Goal: Transaction & Acquisition: Book appointment/travel/reservation

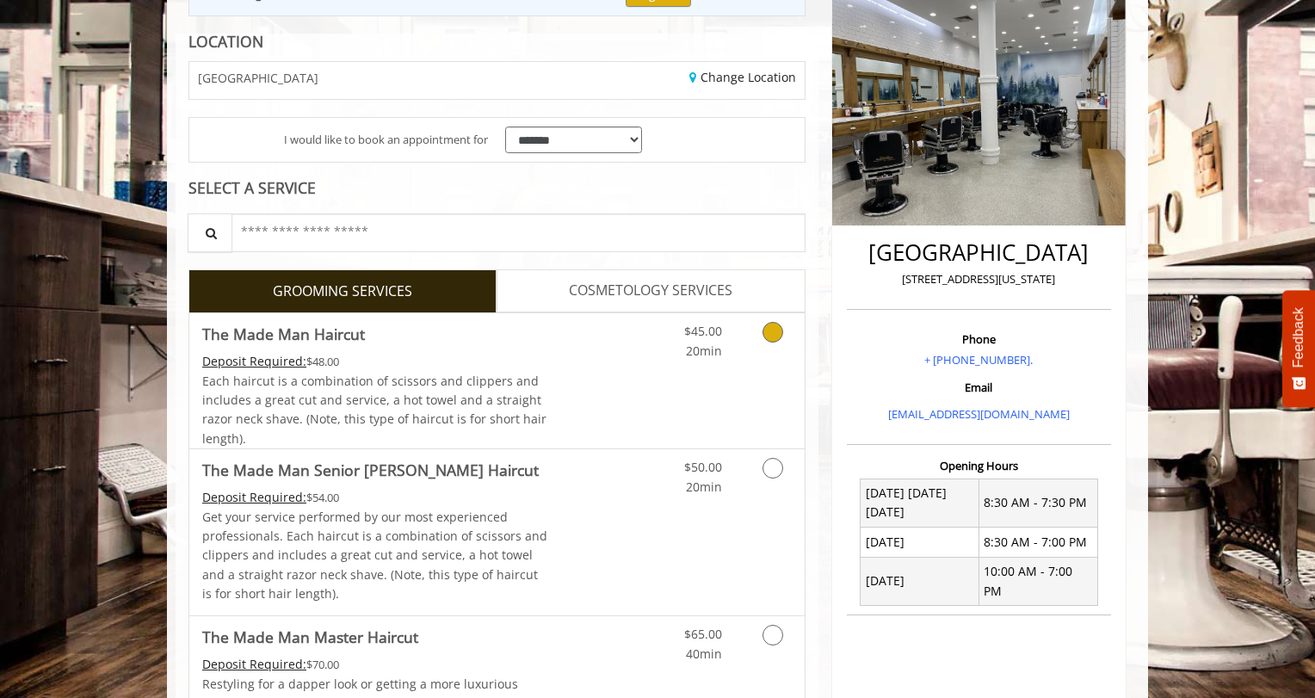
click at [638, 373] on link "Discounted Price" at bounding box center [599, 380] width 102 height 135
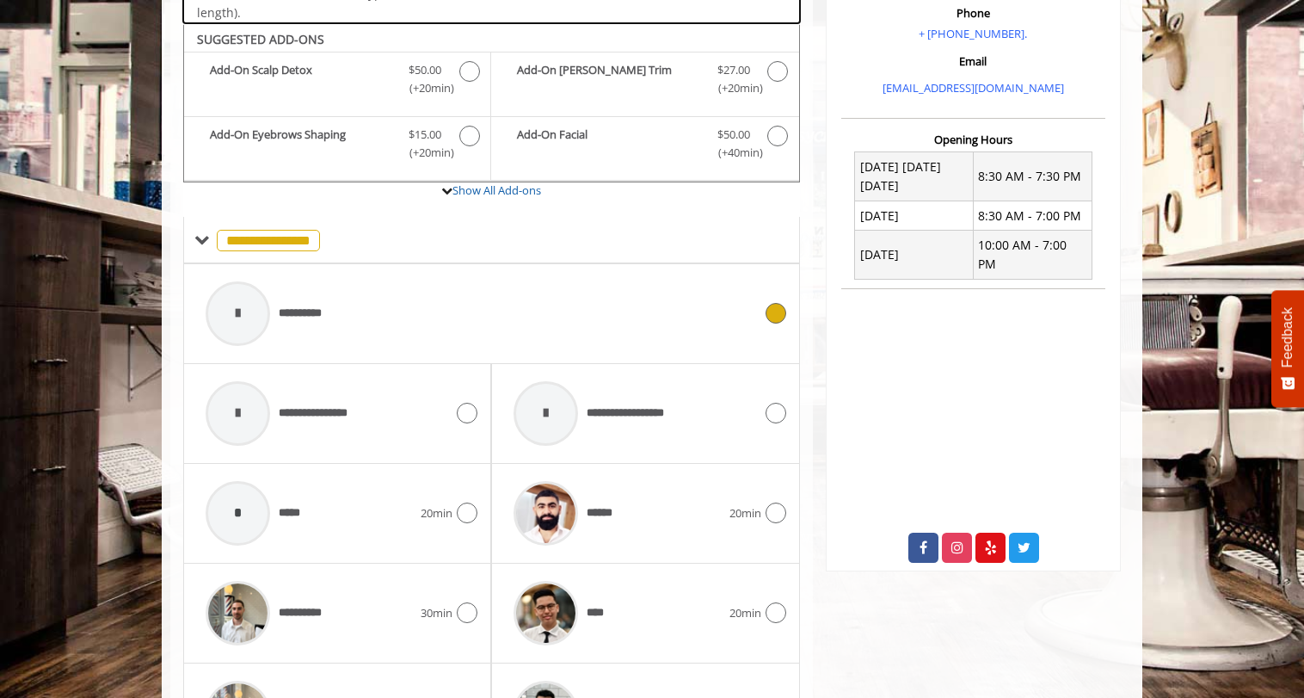
scroll to position [575, 0]
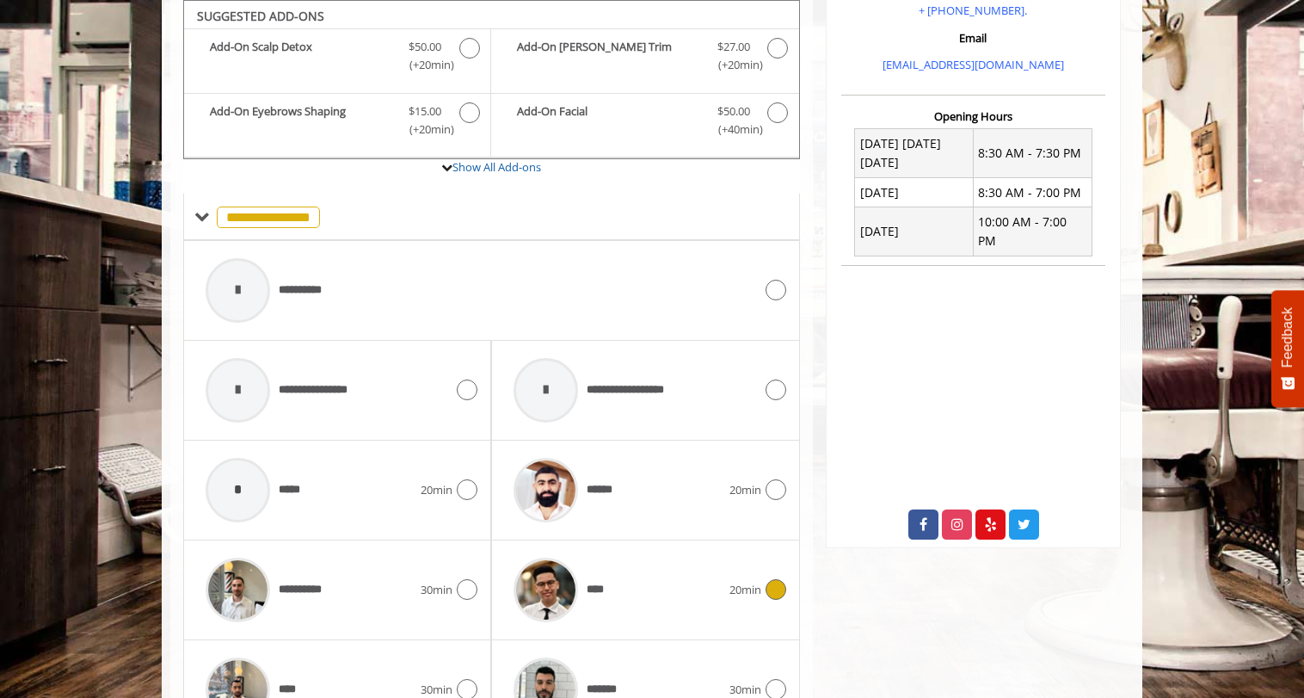
click at [588, 559] on span "****" at bounding box center [558, 590] width 107 height 82
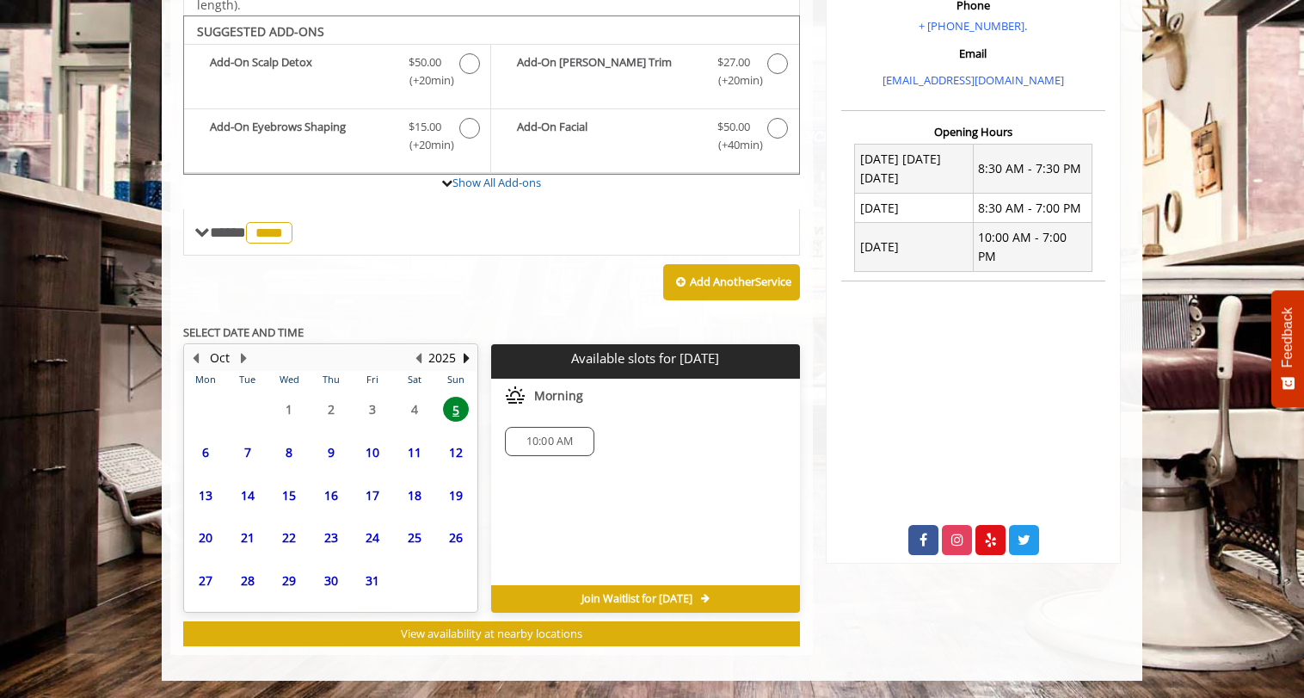
scroll to position [558, 0]
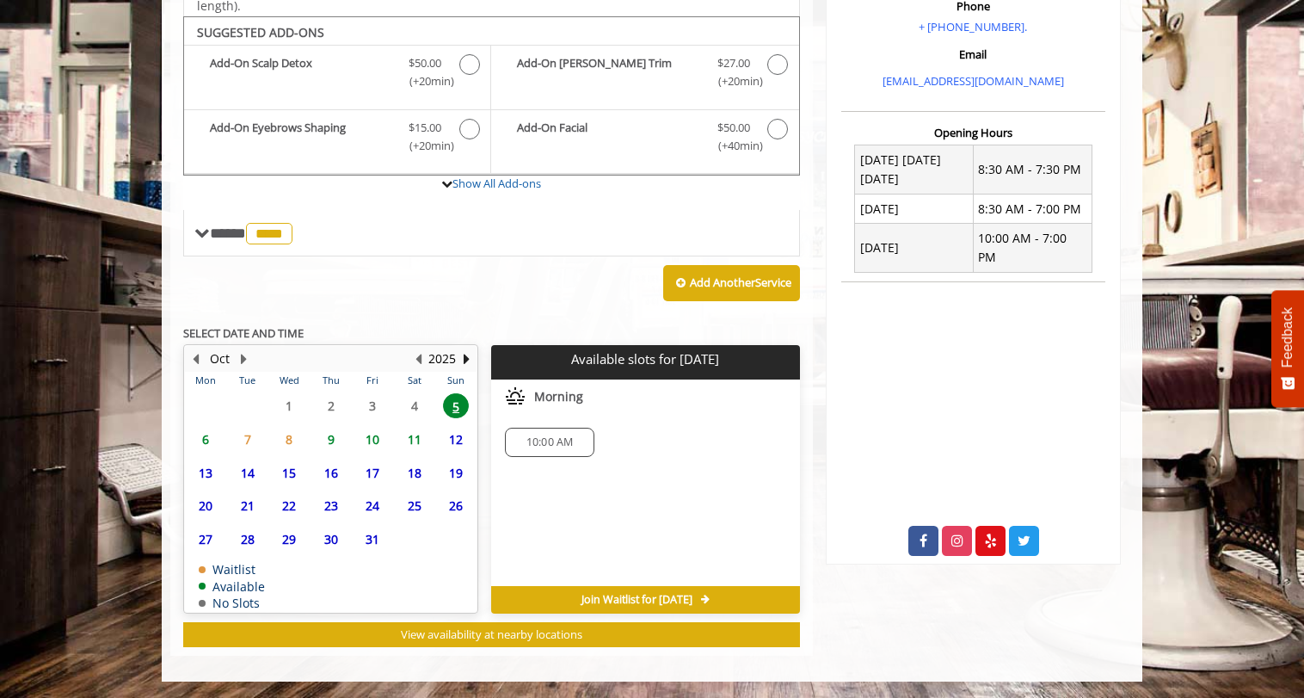
click at [537, 422] on div "10:00 AM" at bounding box center [645, 442] width 308 height 57
click at [537, 439] on span "10:00 AM" at bounding box center [550, 442] width 47 height 14
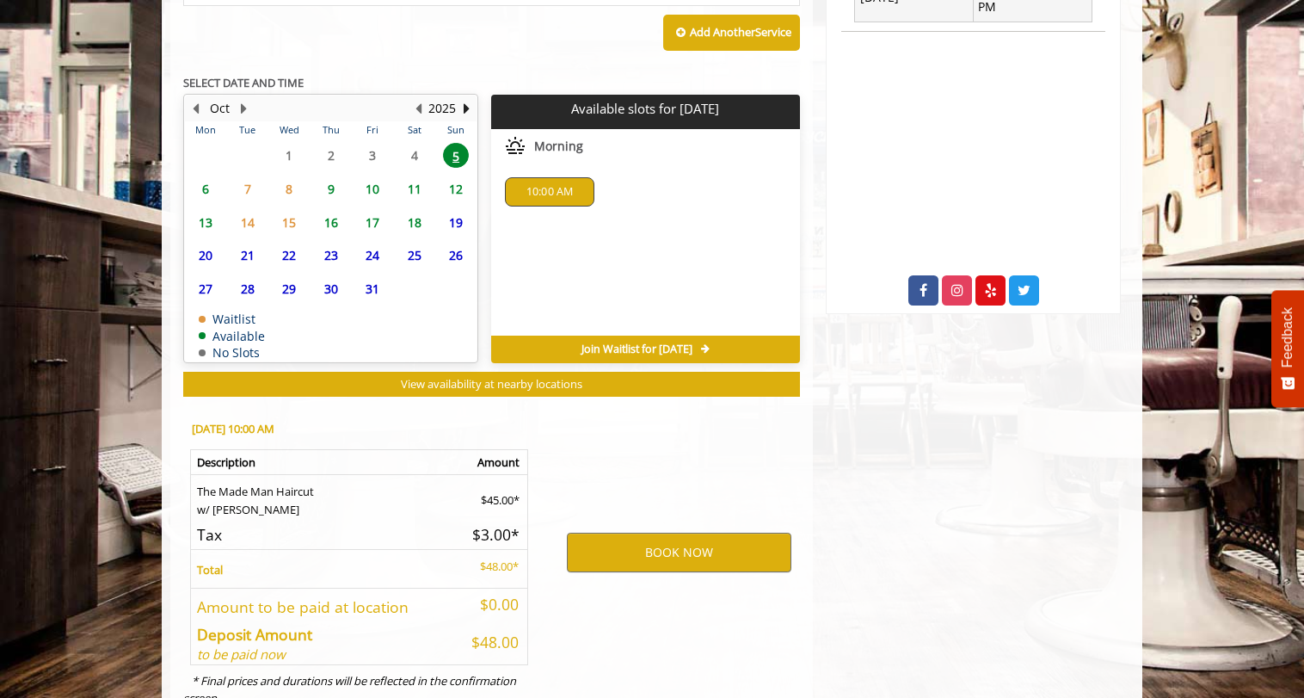
scroll to position [869, 0]
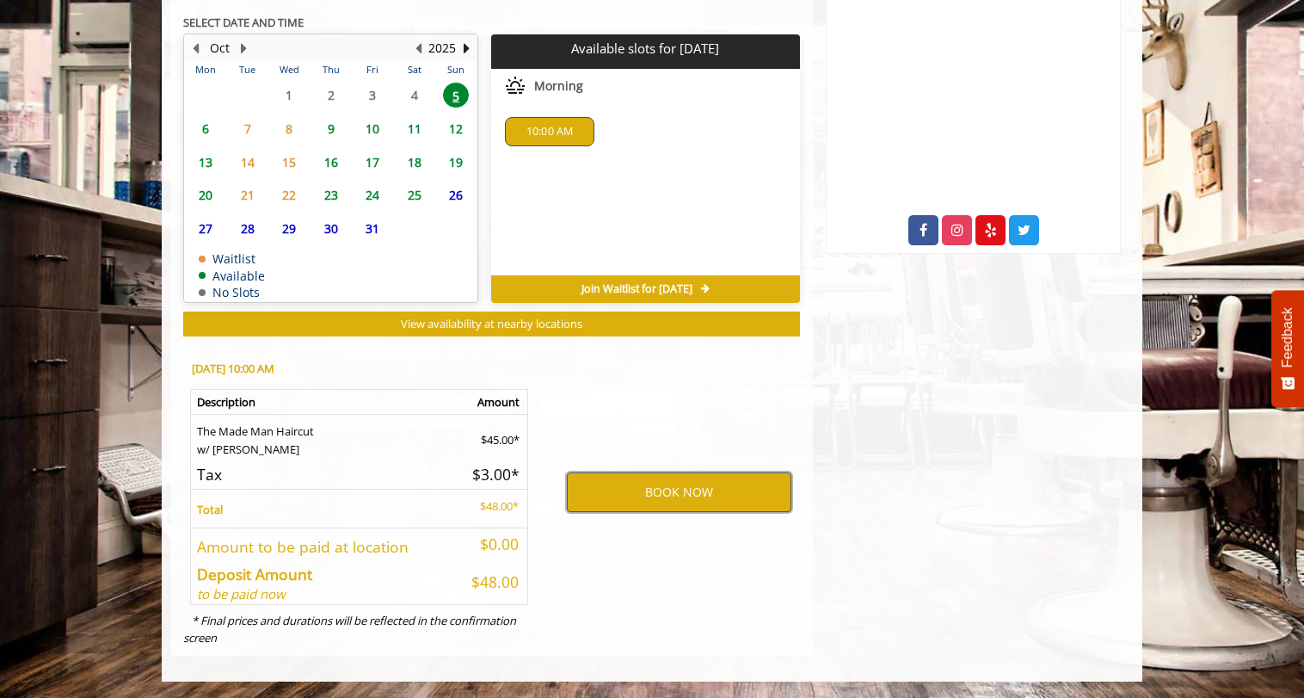
click at [610, 494] on button "BOOK NOW" at bounding box center [679, 492] width 225 height 40
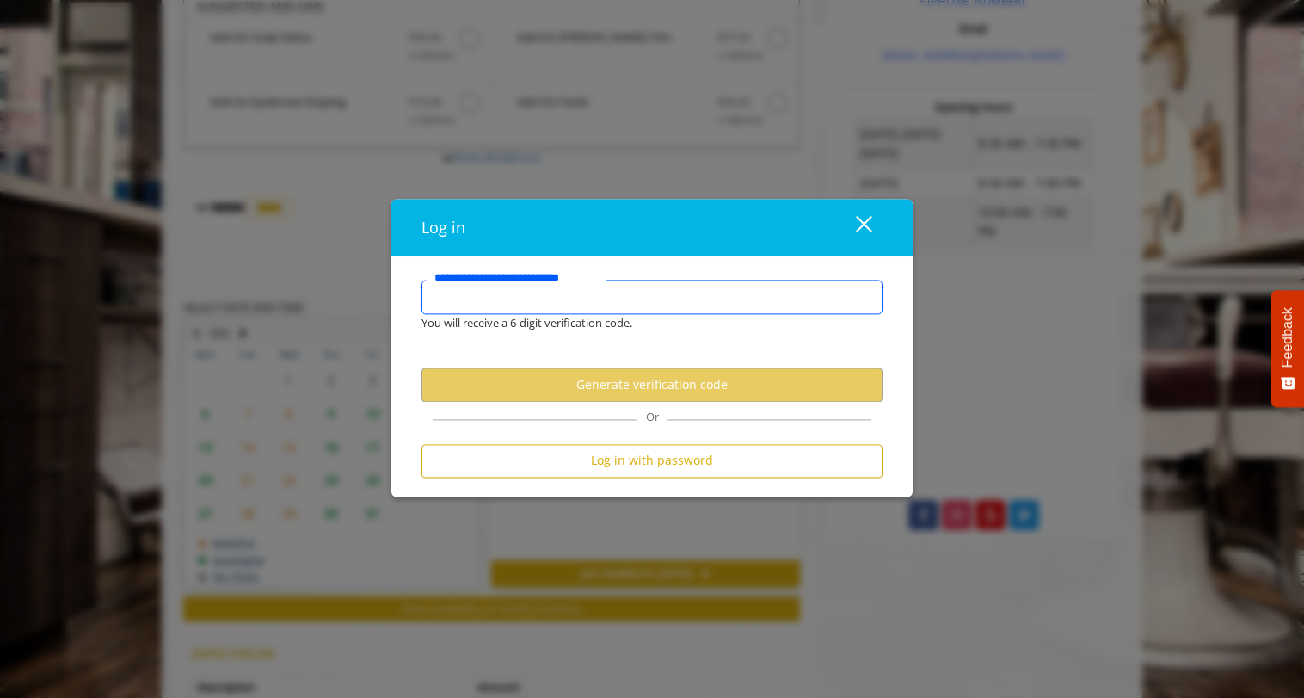
scroll to position [576, 0]
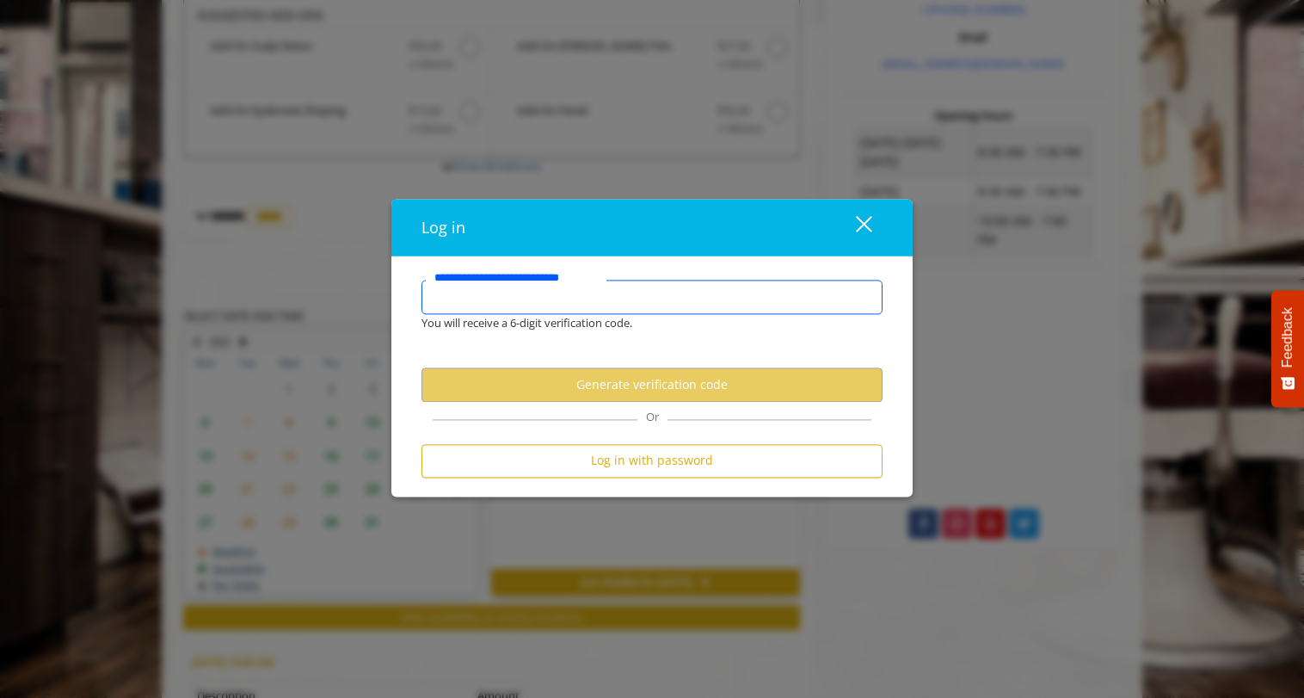
click at [492, 300] on input "**********" at bounding box center [652, 297] width 461 height 34
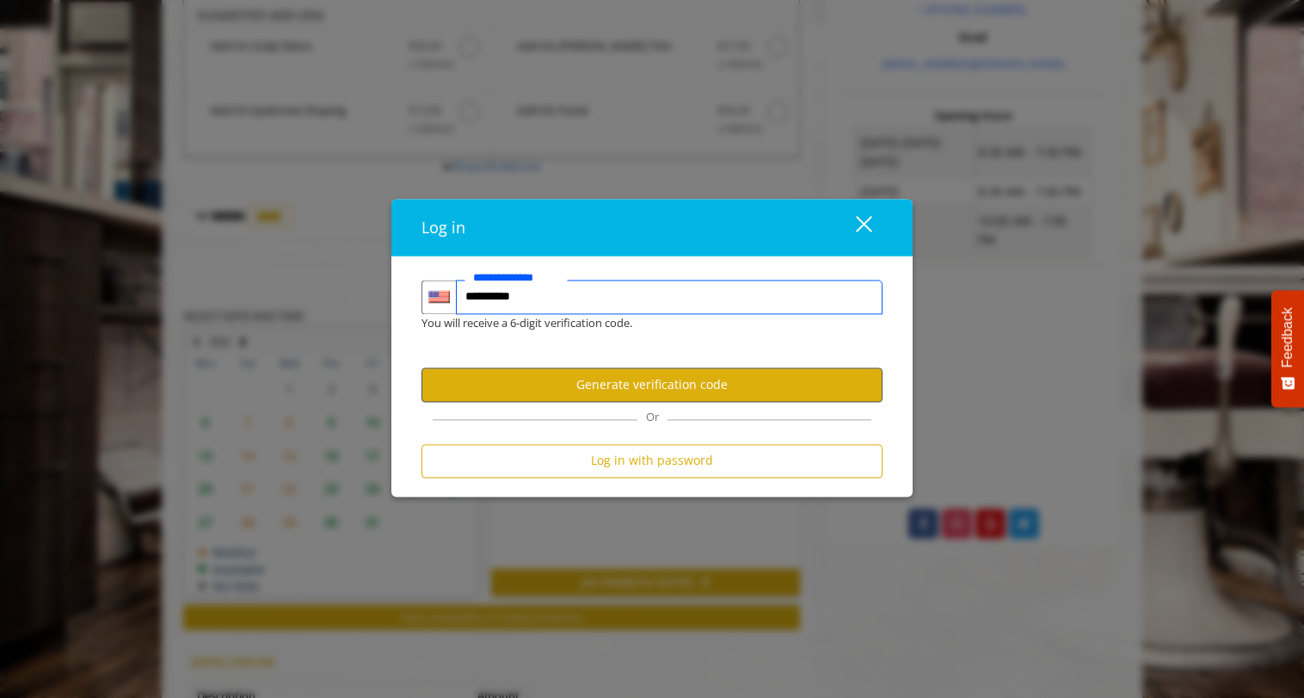
type input "**********"
click at [644, 385] on button "Generate verification code" at bounding box center [652, 385] width 461 height 34
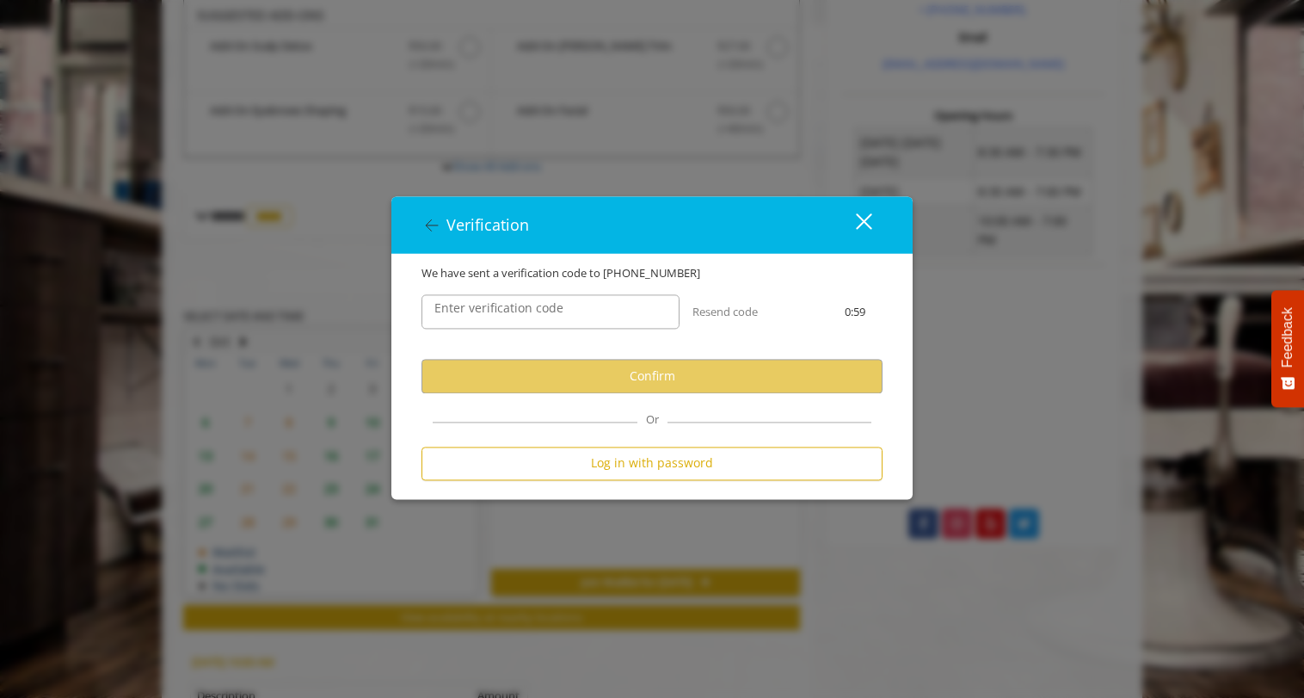
scroll to position [0, 0]
click at [557, 325] on input "Enter verification code" at bounding box center [551, 312] width 258 height 34
type input "*"
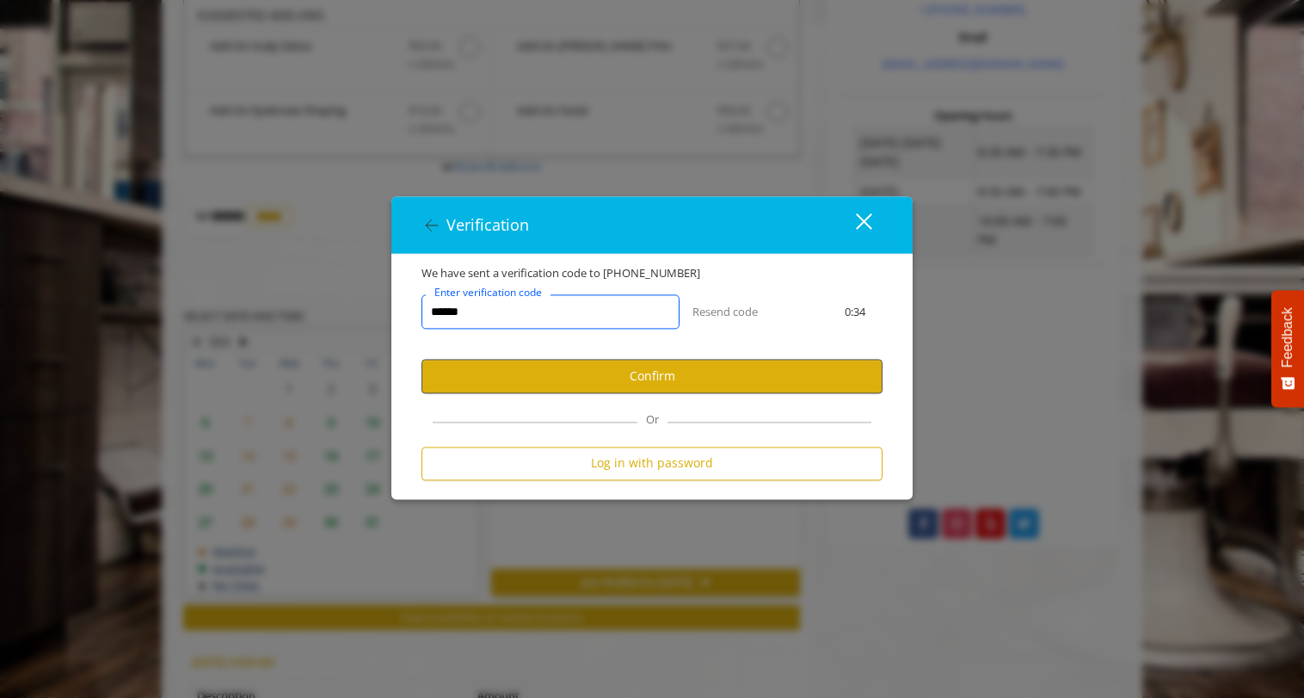
type input "******"
click at [587, 380] on button "Confirm" at bounding box center [652, 377] width 461 height 34
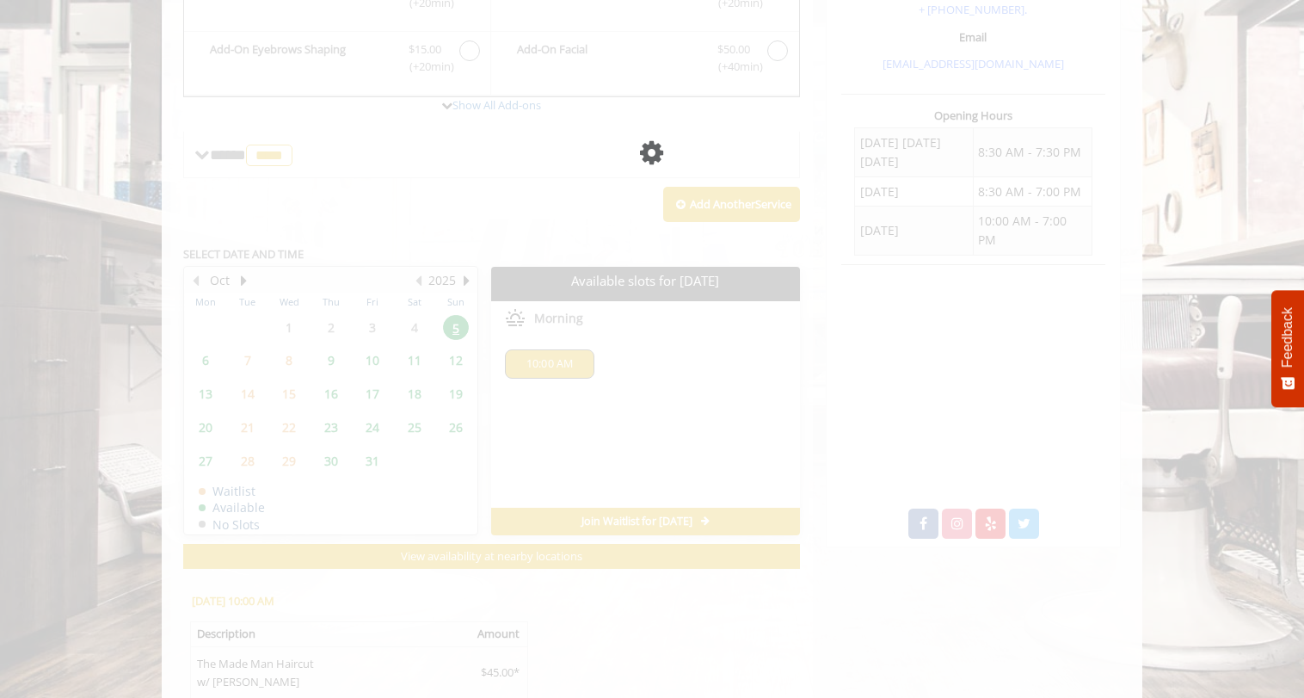
scroll to position [514, 0]
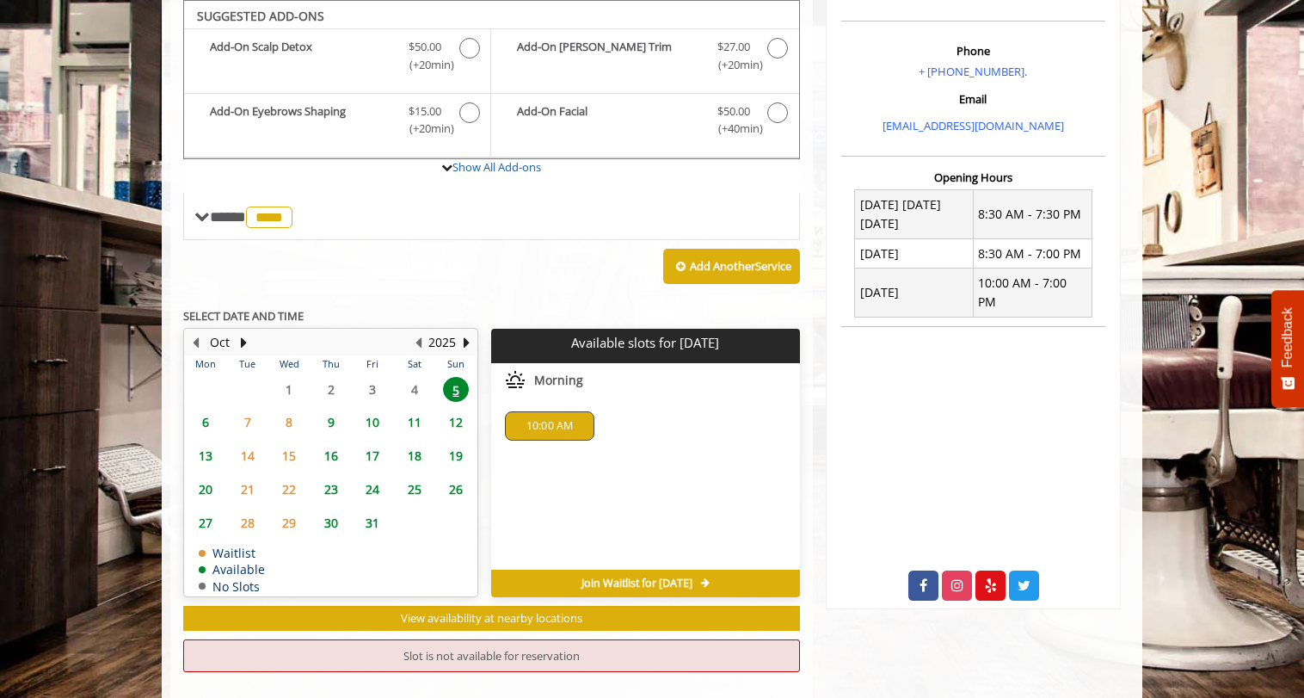
click at [562, 429] on span "10:00 AM" at bounding box center [550, 426] width 47 height 14
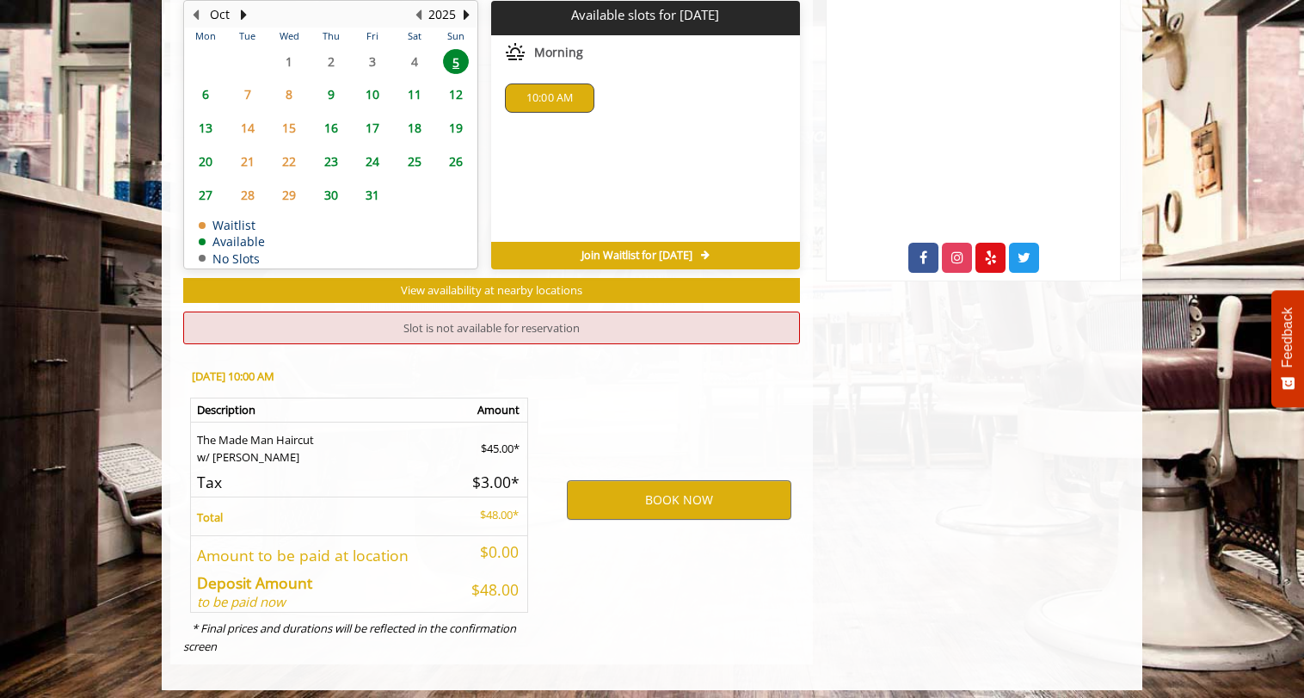
scroll to position [850, 0]
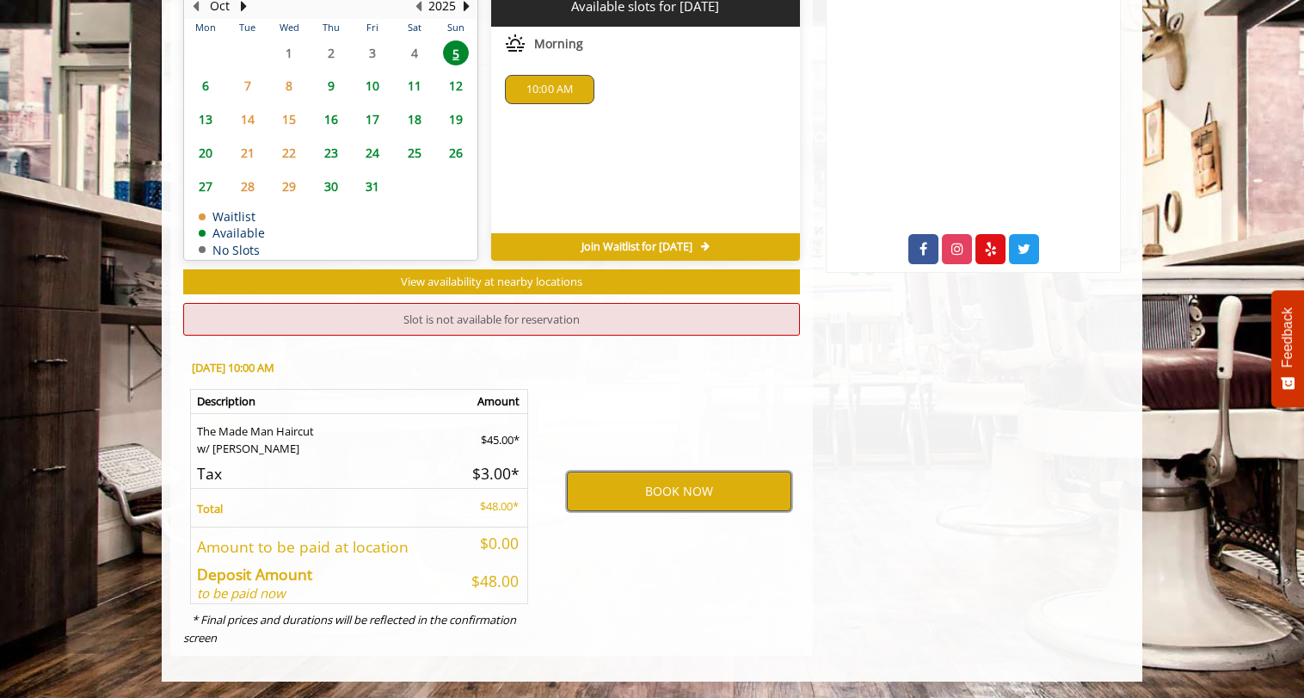
click at [668, 492] on button "BOOK NOW" at bounding box center [679, 491] width 225 height 40
click at [545, 90] on span "10:00 AM" at bounding box center [550, 90] width 47 height 14
click at [421, 88] on span "11" at bounding box center [415, 85] width 26 height 25
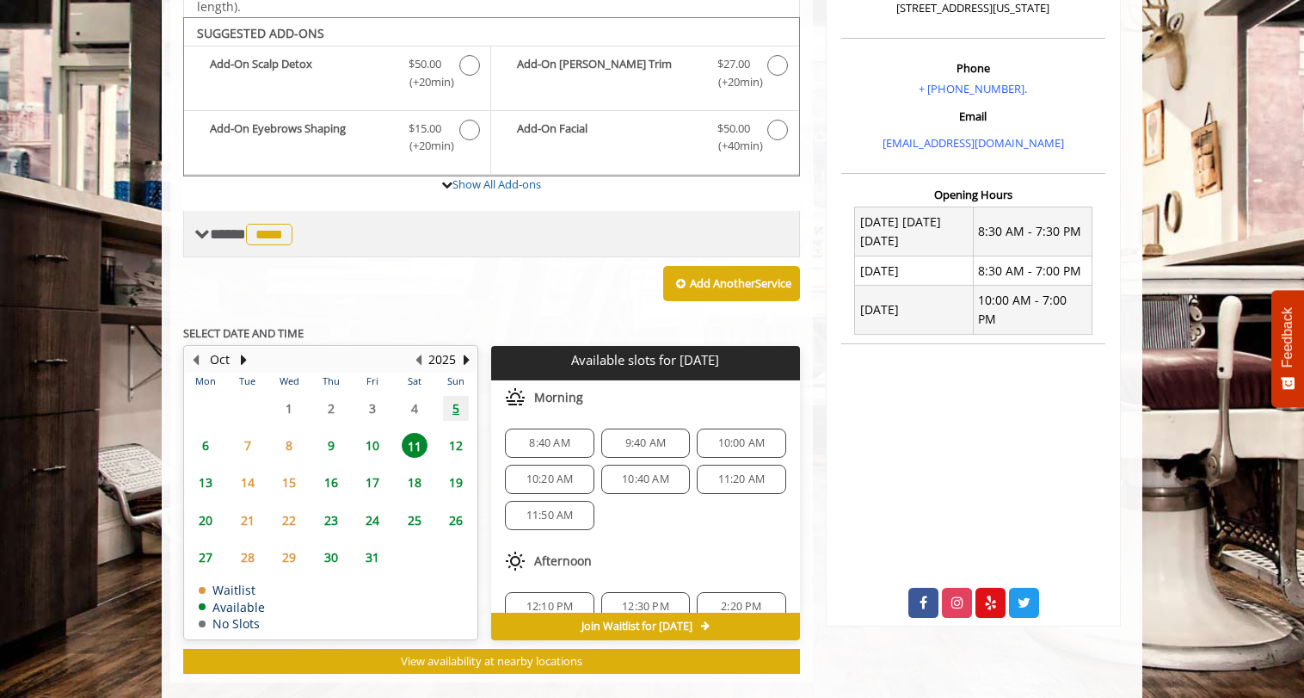
scroll to position [522, 0]
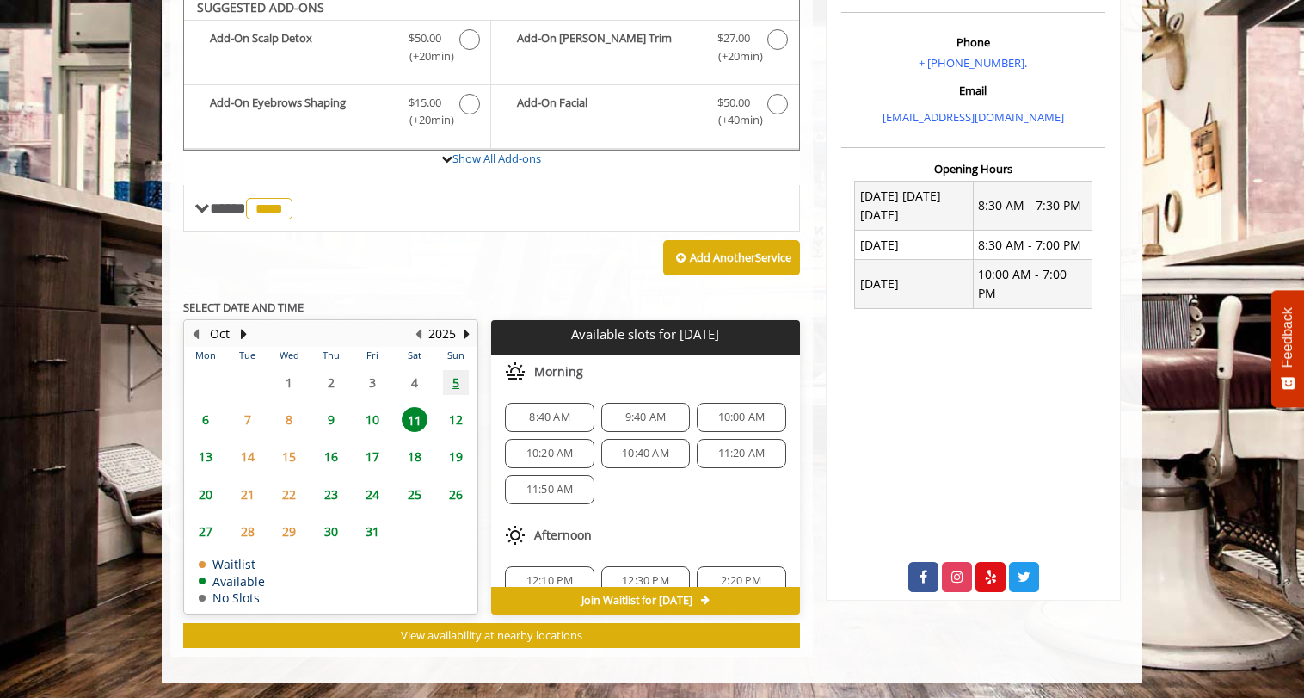
click at [461, 382] on span "5" at bounding box center [456, 382] width 26 height 25
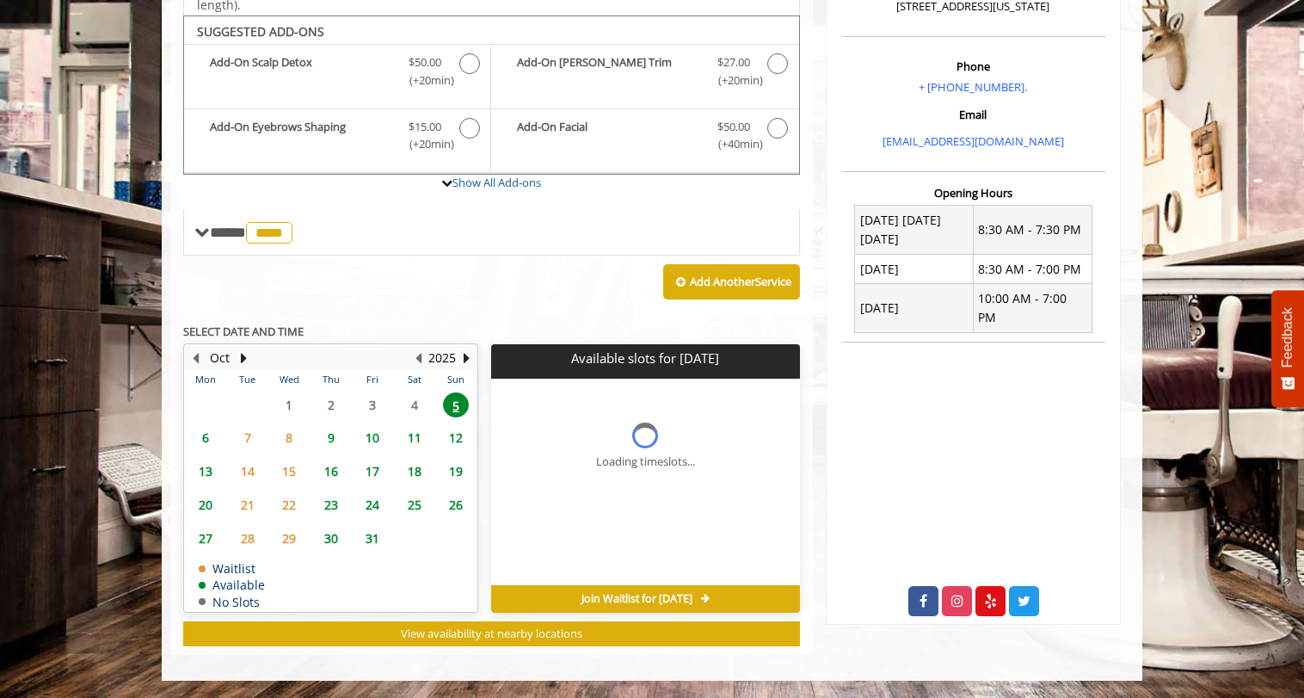
scroll to position [496, 0]
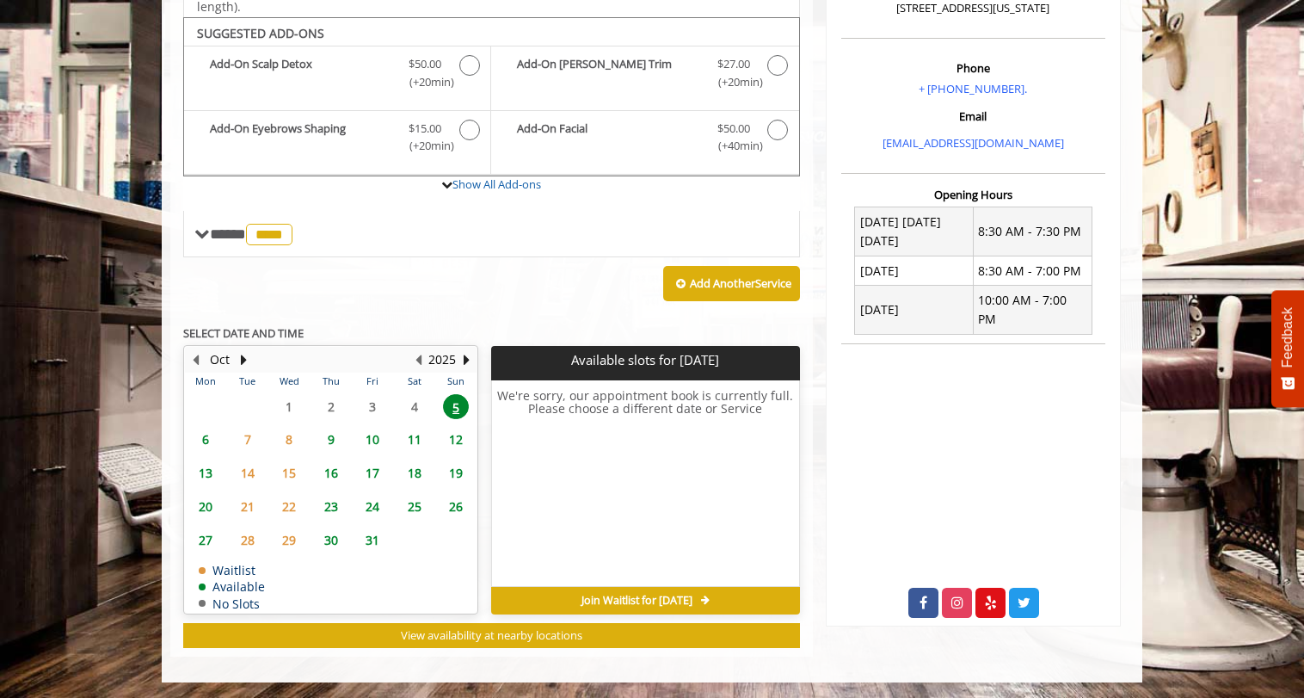
click at [197, 440] on span "6" at bounding box center [206, 439] width 26 height 25
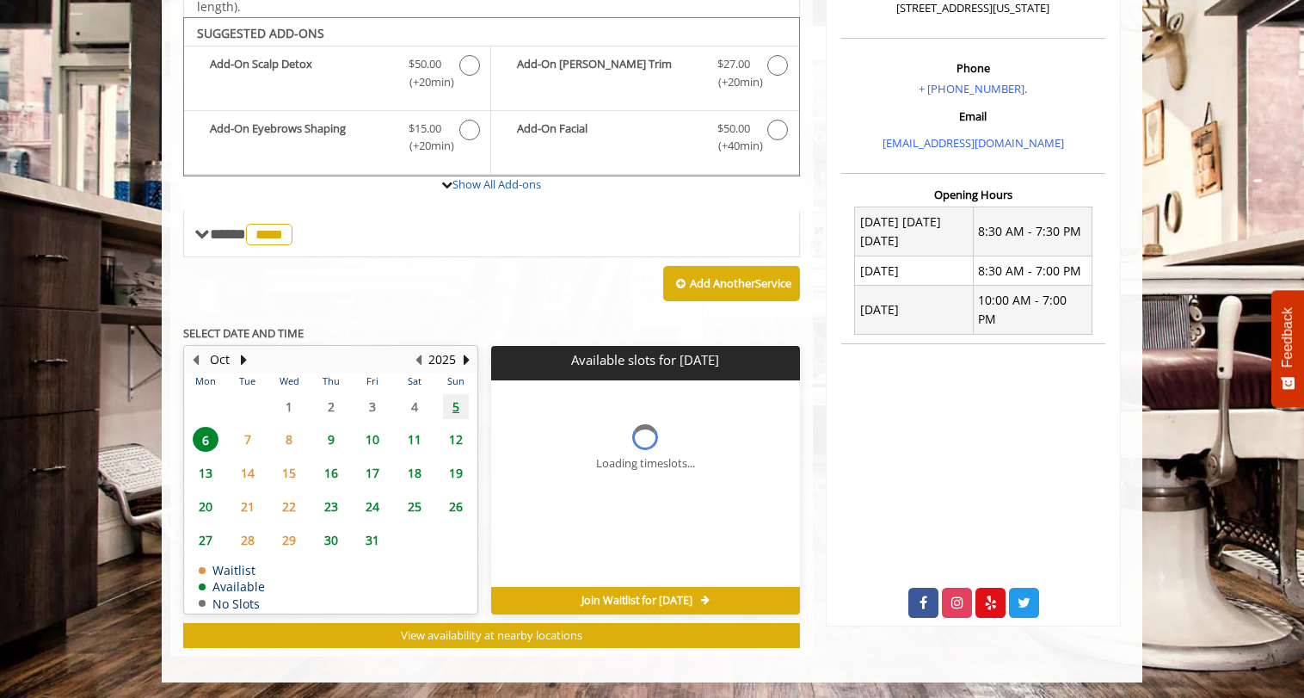
scroll to position [522, 0]
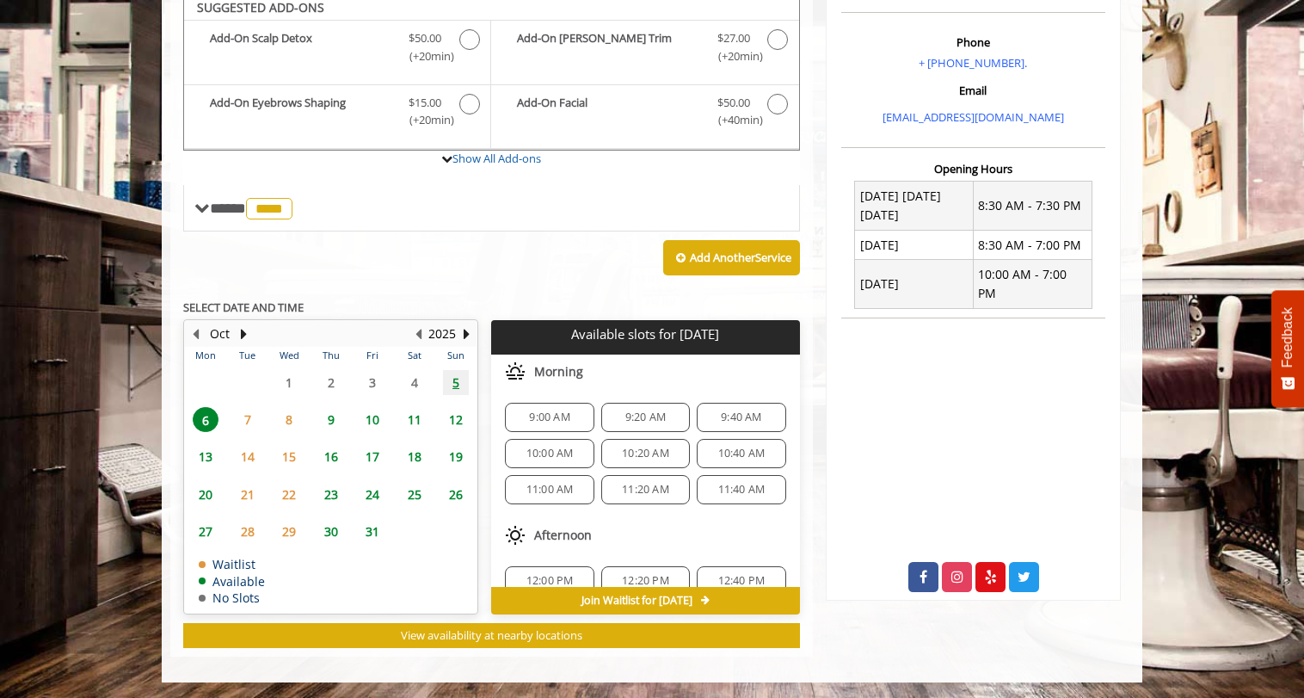
click at [451, 386] on span "5" at bounding box center [456, 382] width 26 height 25
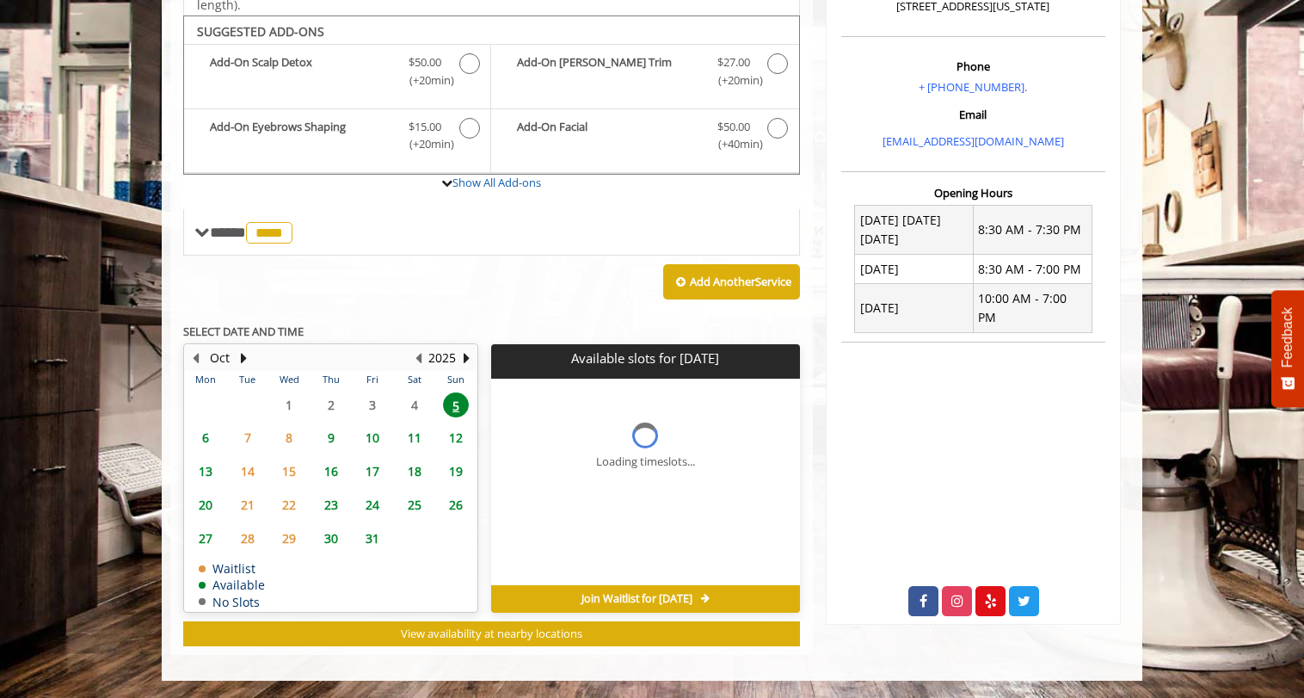
scroll to position [496, 0]
